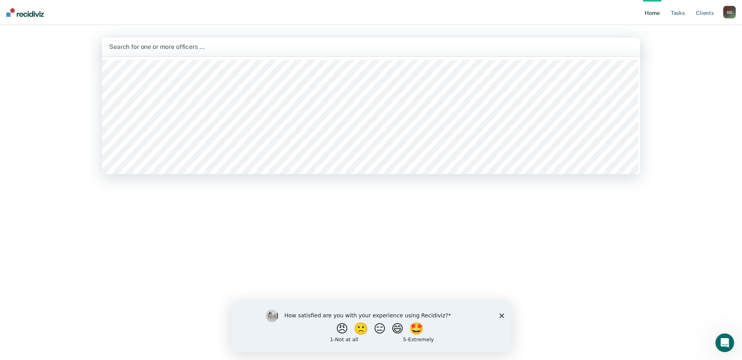
click at [194, 47] on div at bounding box center [371, 46] width 524 height 9
type input "tori"
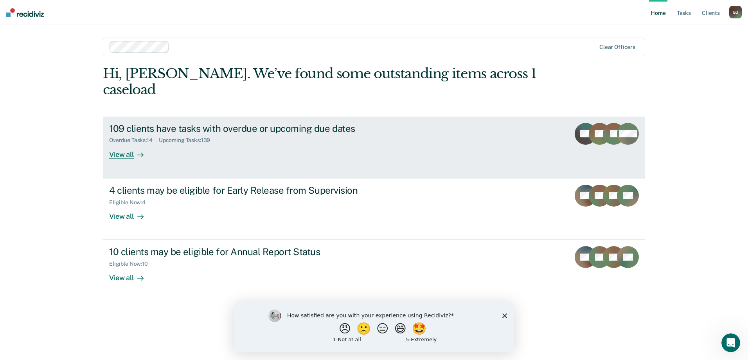
click at [117, 144] on div "View all" at bounding box center [131, 151] width 44 height 15
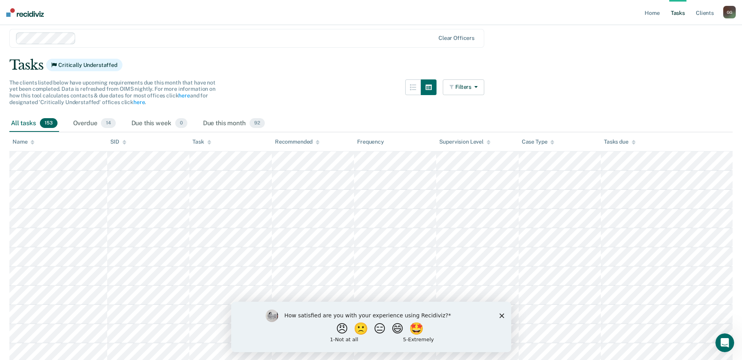
scroll to position [39, 0]
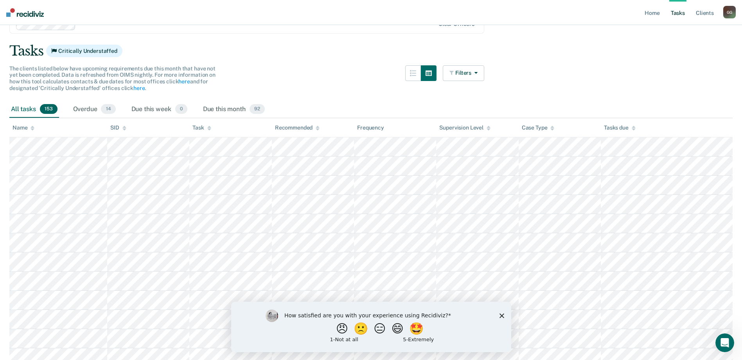
click at [501, 314] on polygon "Close survey" at bounding box center [501, 315] width 5 height 5
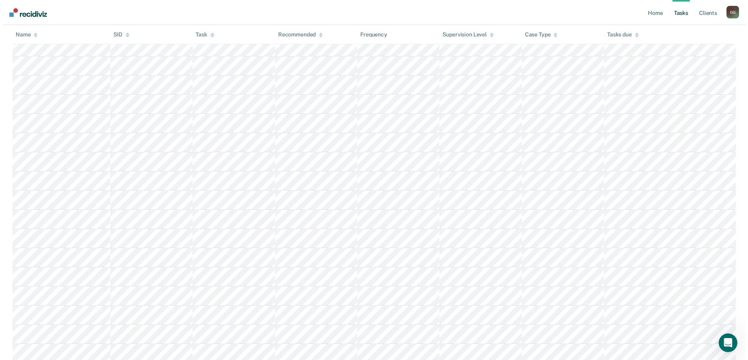
scroll to position [0, 0]
